Goal: Find specific page/section: Find specific page/section

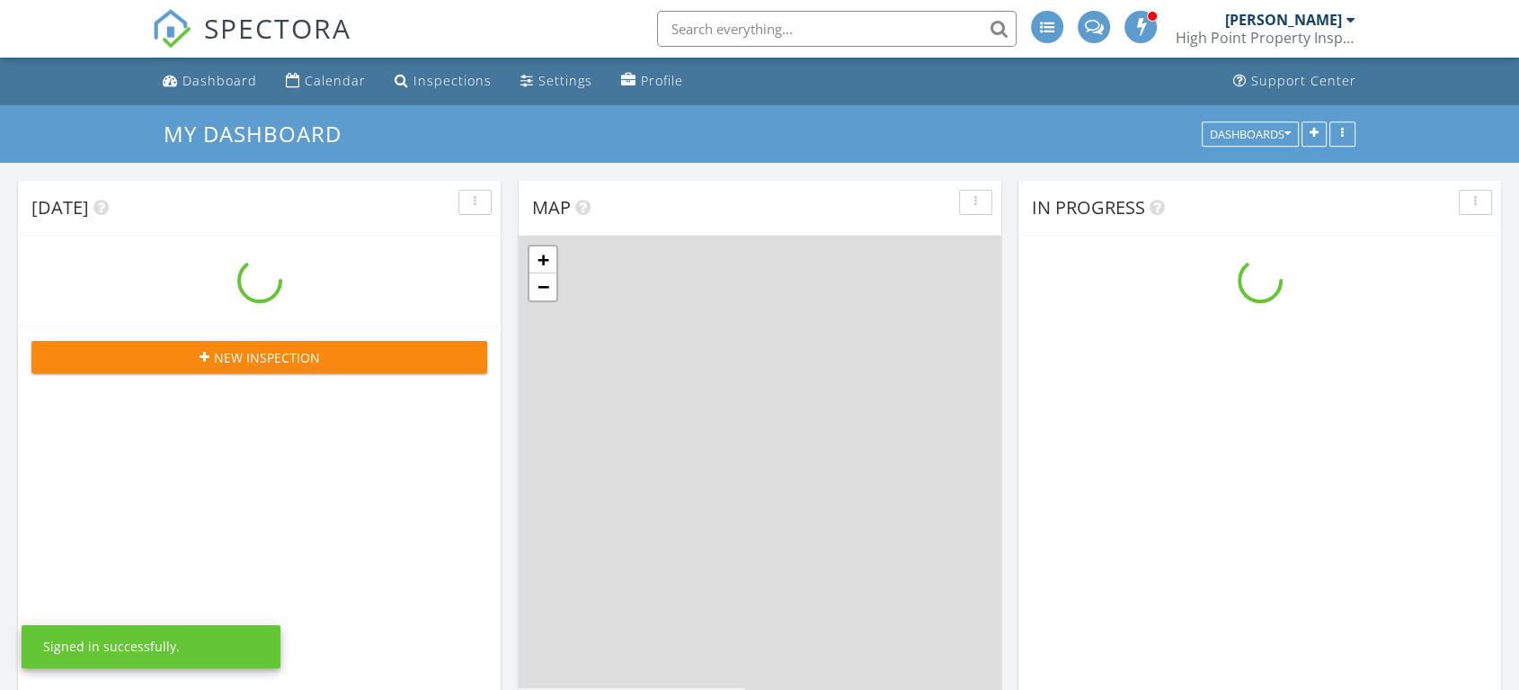
scroll to position [1488, 1551]
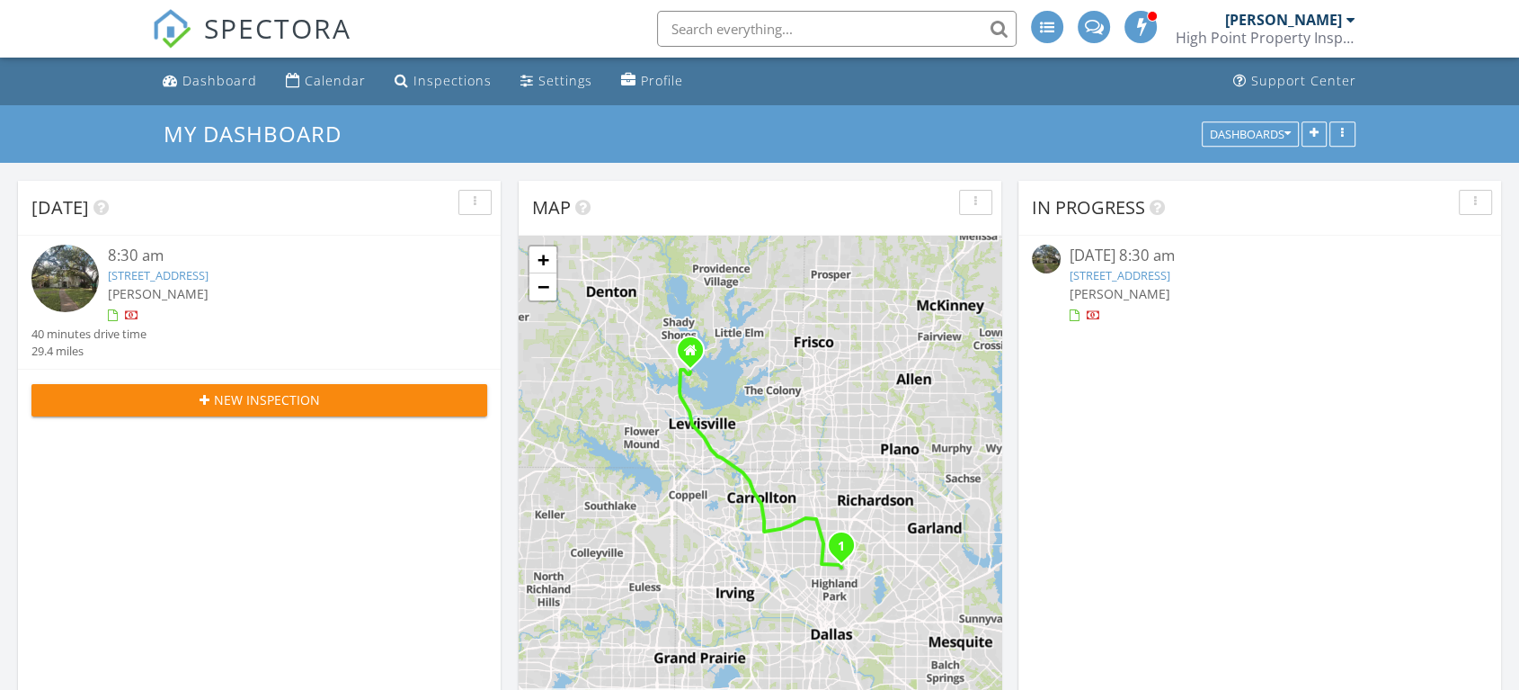
click at [1170, 273] on link "7302 Wentwood Dr, Dallas, TX 75225" at bounding box center [1120, 275] width 101 height 16
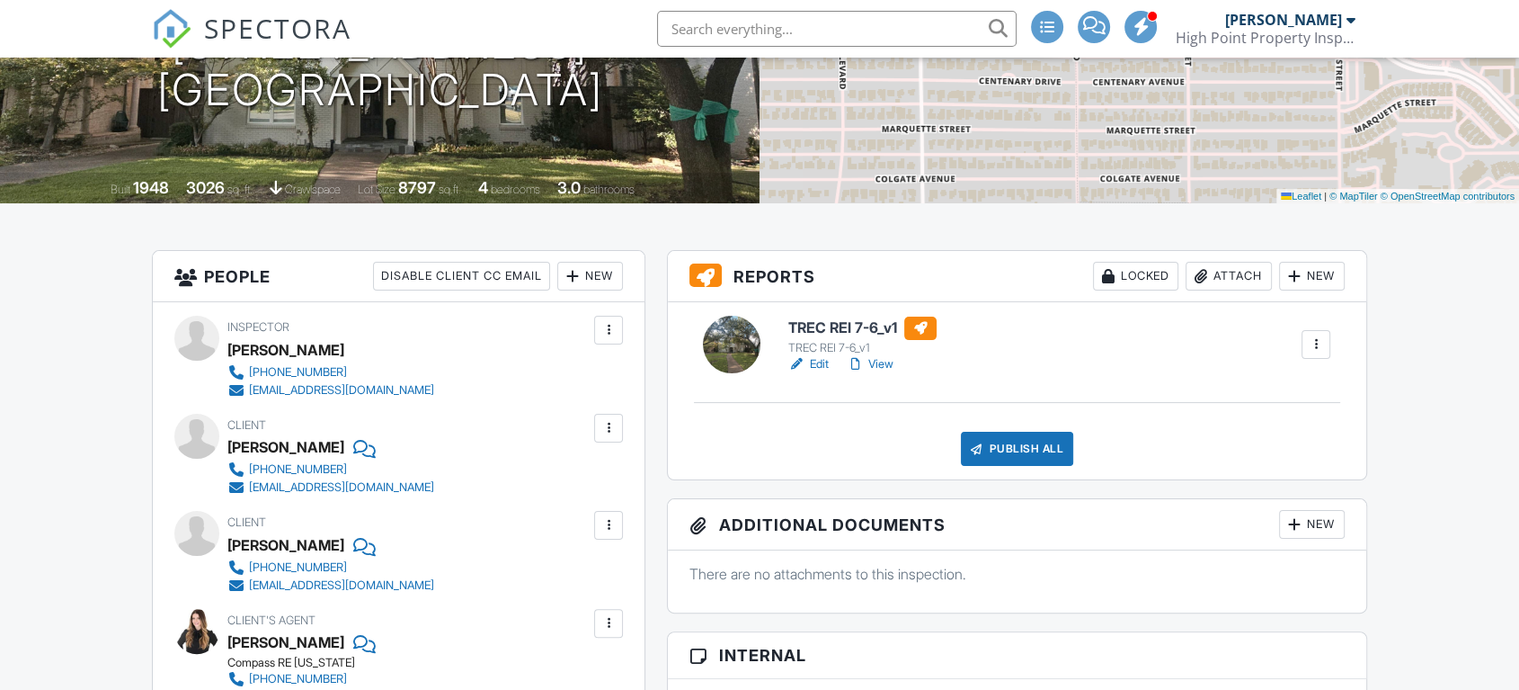
scroll to position [299, 0]
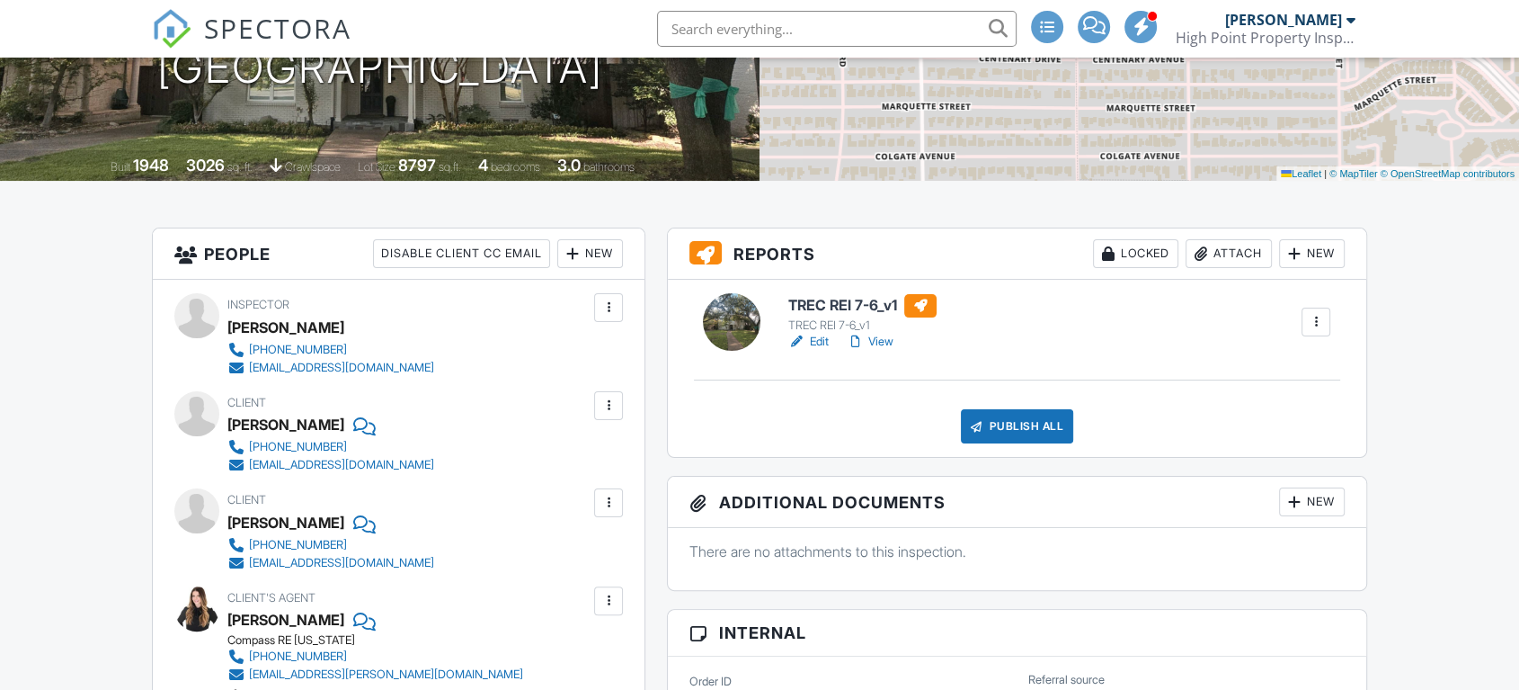
click at [885, 333] on link "View" at bounding box center [870, 342] width 47 height 18
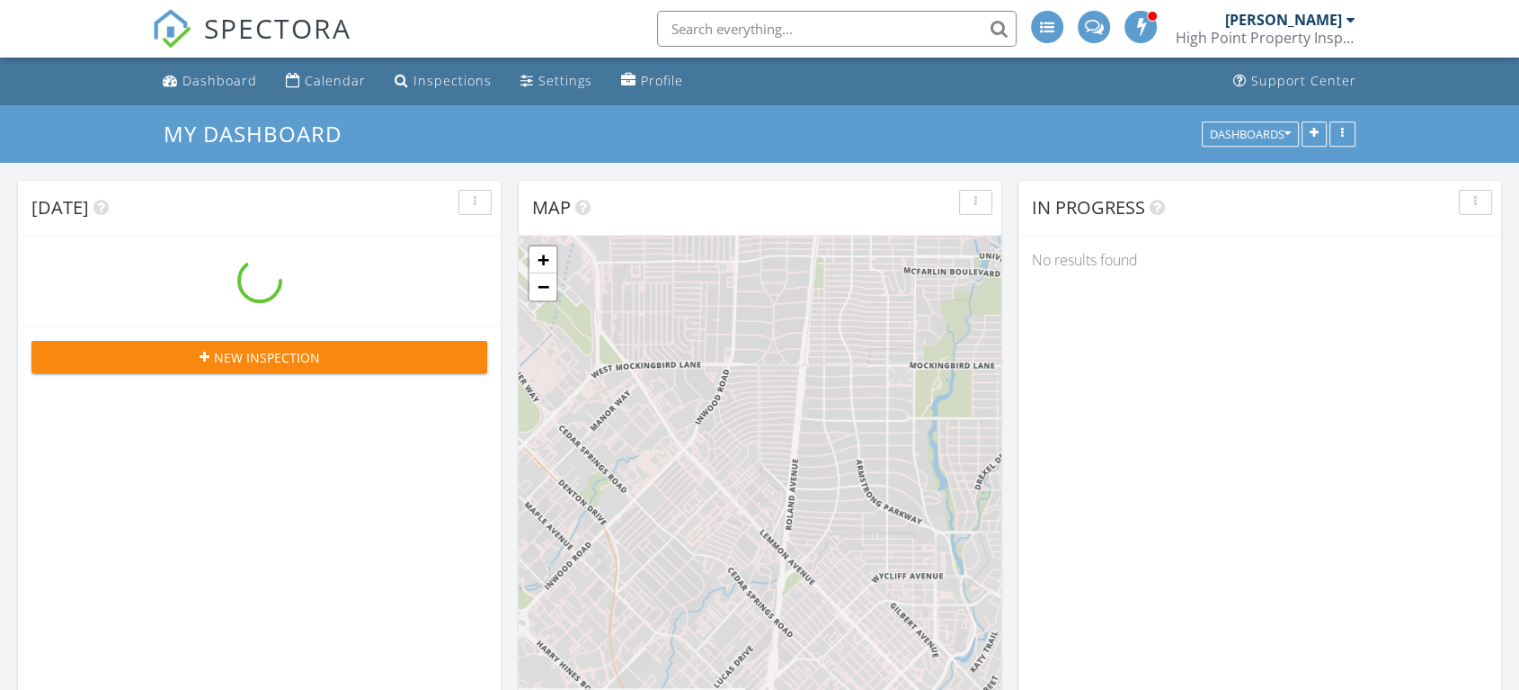
scroll to position [1488, 1551]
